Goal: Task Accomplishment & Management: Manage account settings

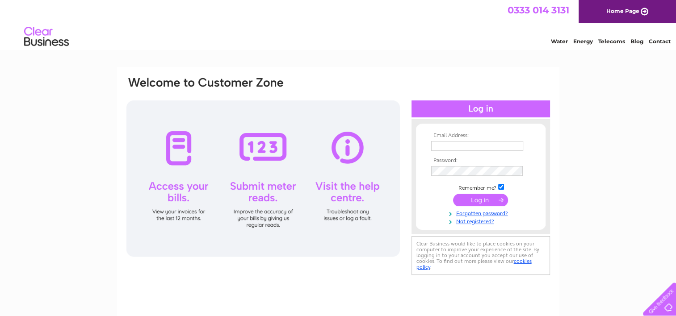
type input "adam@rainaway.co.uk"
click at [480, 205] on input "submit" at bounding box center [480, 200] width 55 height 13
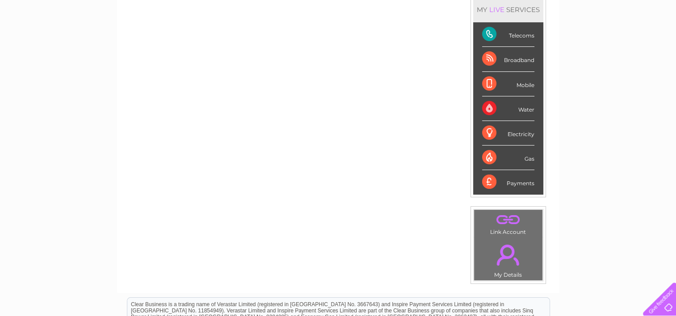
scroll to position [79, 0]
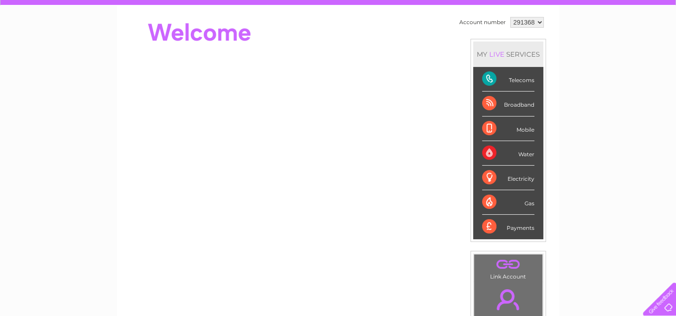
click at [524, 77] on div "Telecoms" at bounding box center [508, 79] width 52 height 25
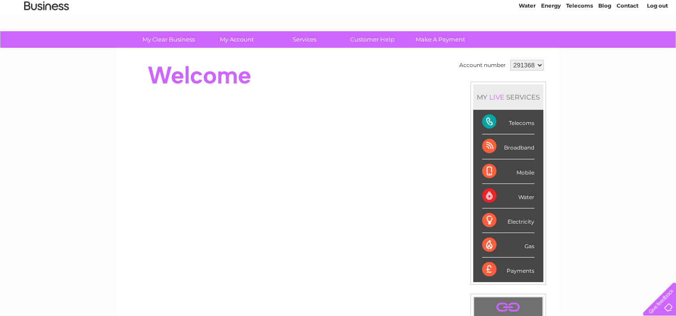
scroll to position [34, 0]
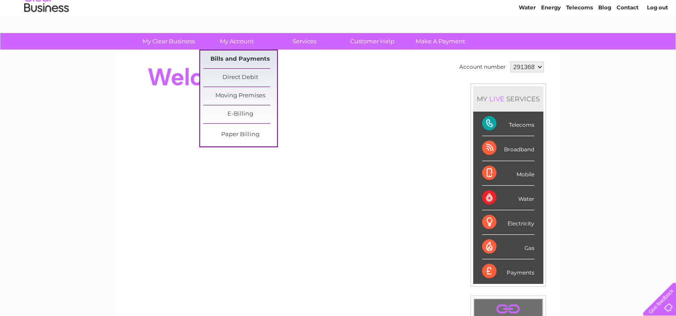
click at [238, 57] on link "Bills and Payments" at bounding box center [240, 59] width 74 height 18
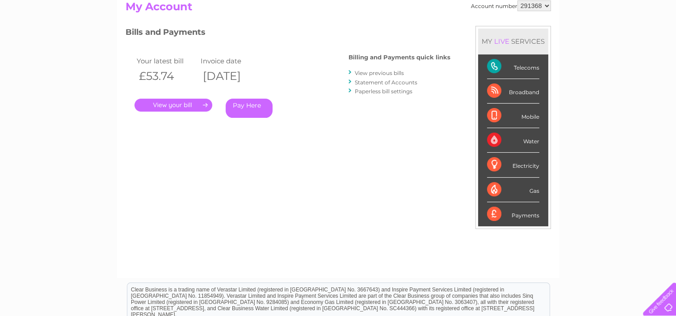
scroll to position [89, 0]
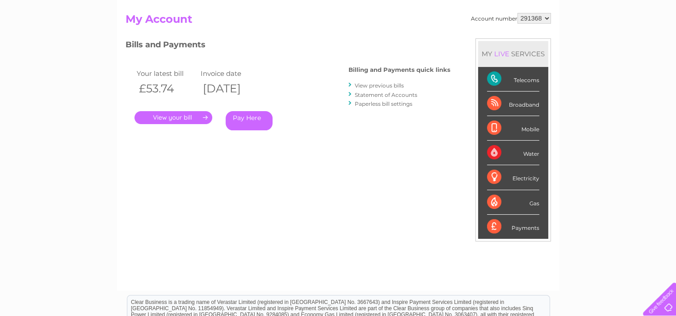
click at [393, 83] on link "View previous bills" at bounding box center [379, 85] width 49 height 7
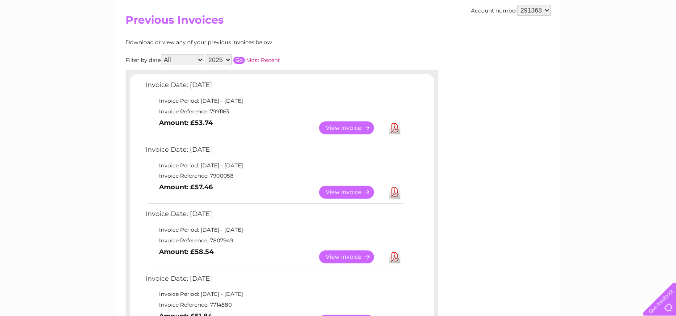
scroll to position [89, 0]
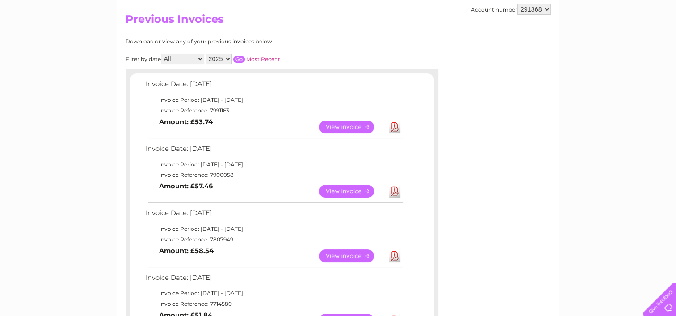
click at [367, 190] on link "View" at bounding box center [352, 191] width 66 height 13
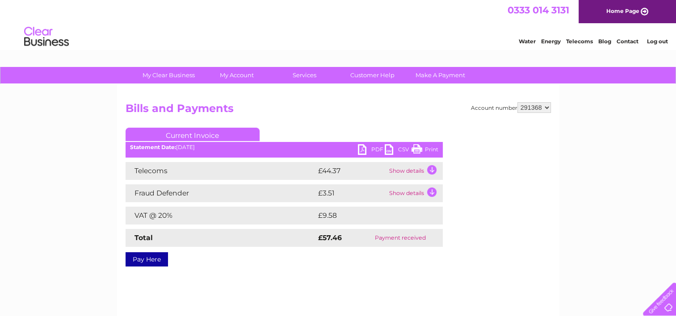
click at [373, 149] on link "PDF" at bounding box center [371, 150] width 27 height 13
